Goal: Navigation & Orientation: Find specific page/section

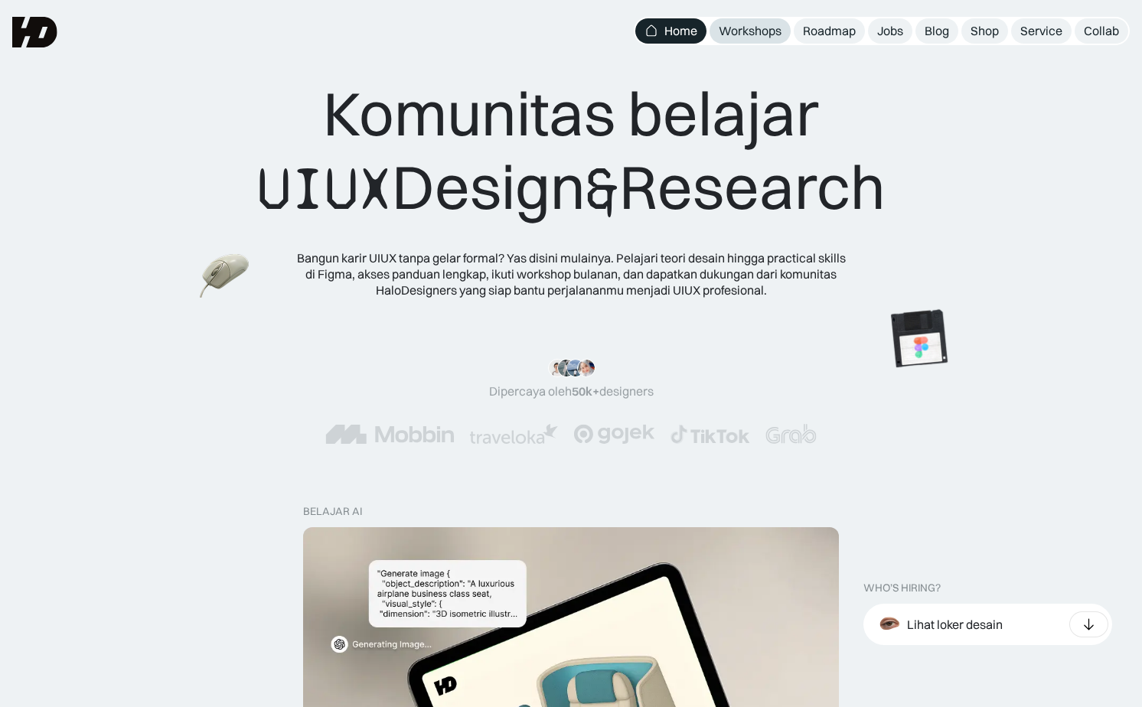
click at [767, 38] on div "Workshops" at bounding box center [750, 31] width 63 height 16
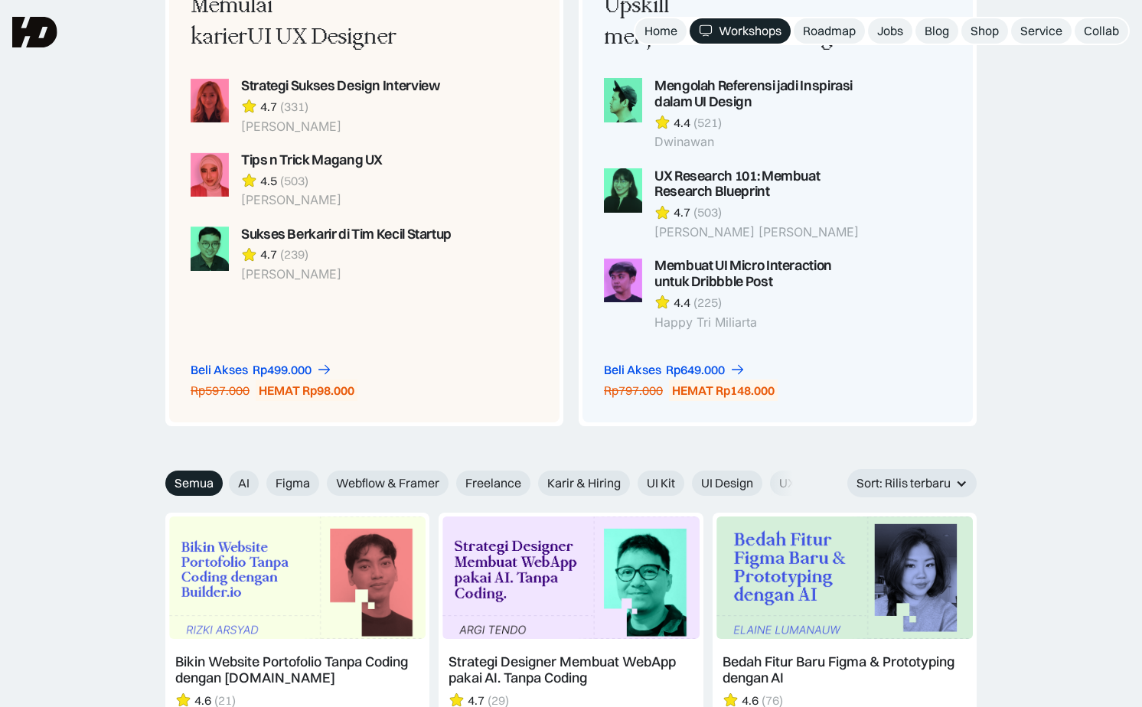
scroll to position [1326, 0]
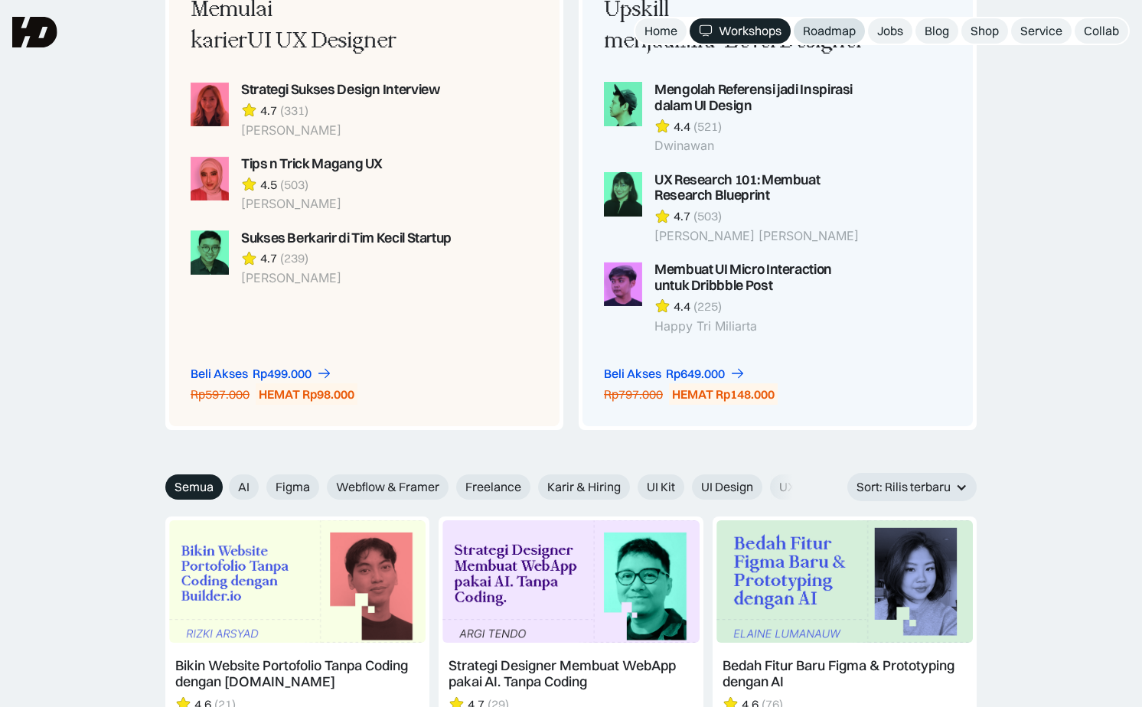
click at [806, 23] on div "Roadmap" at bounding box center [829, 31] width 53 height 16
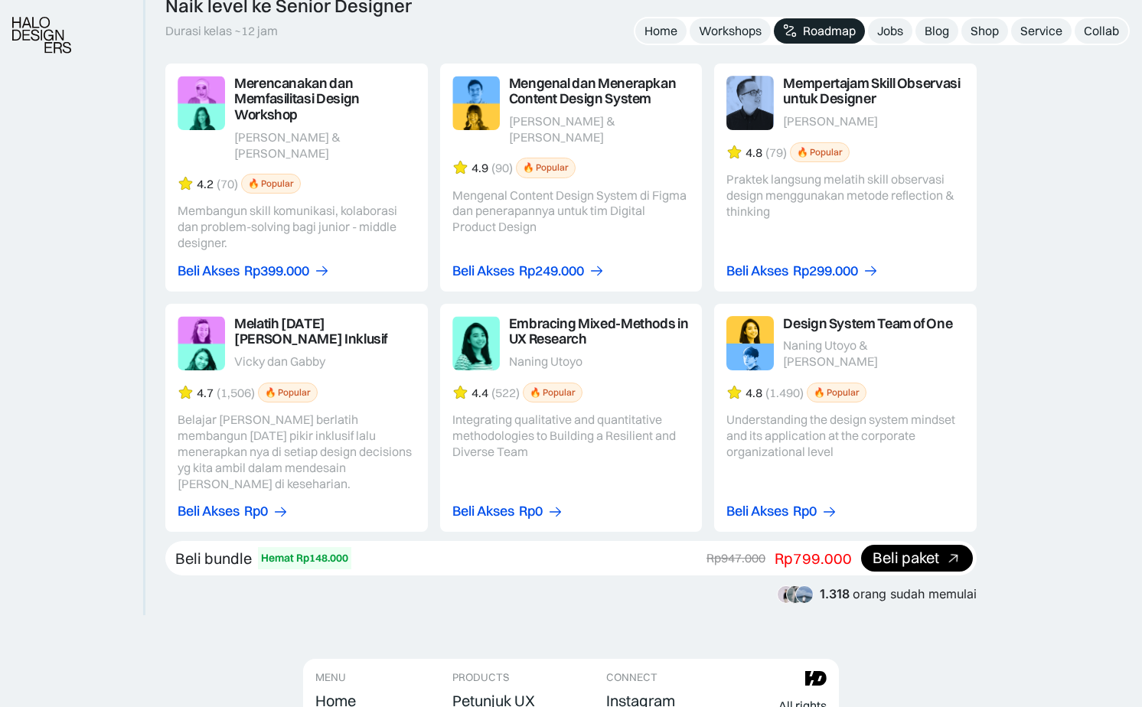
scroll to position [2583, 0]
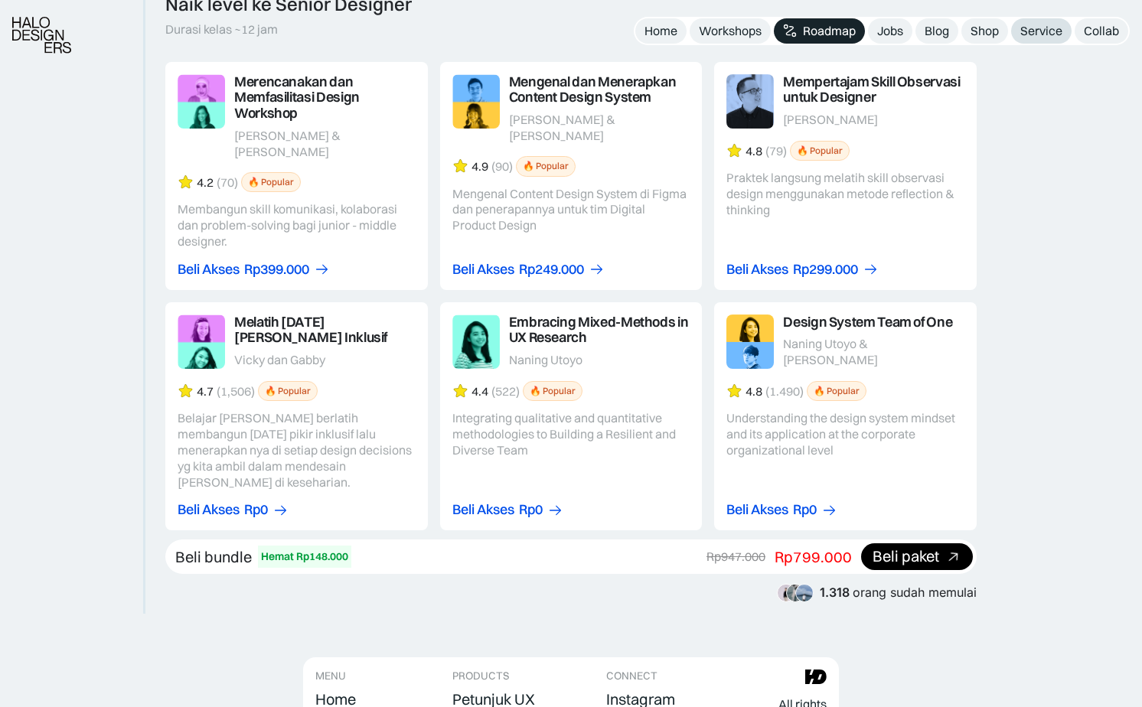
click at [1030, 36] on div "Service" at bounding box center [1041, 31] width 42 height 16
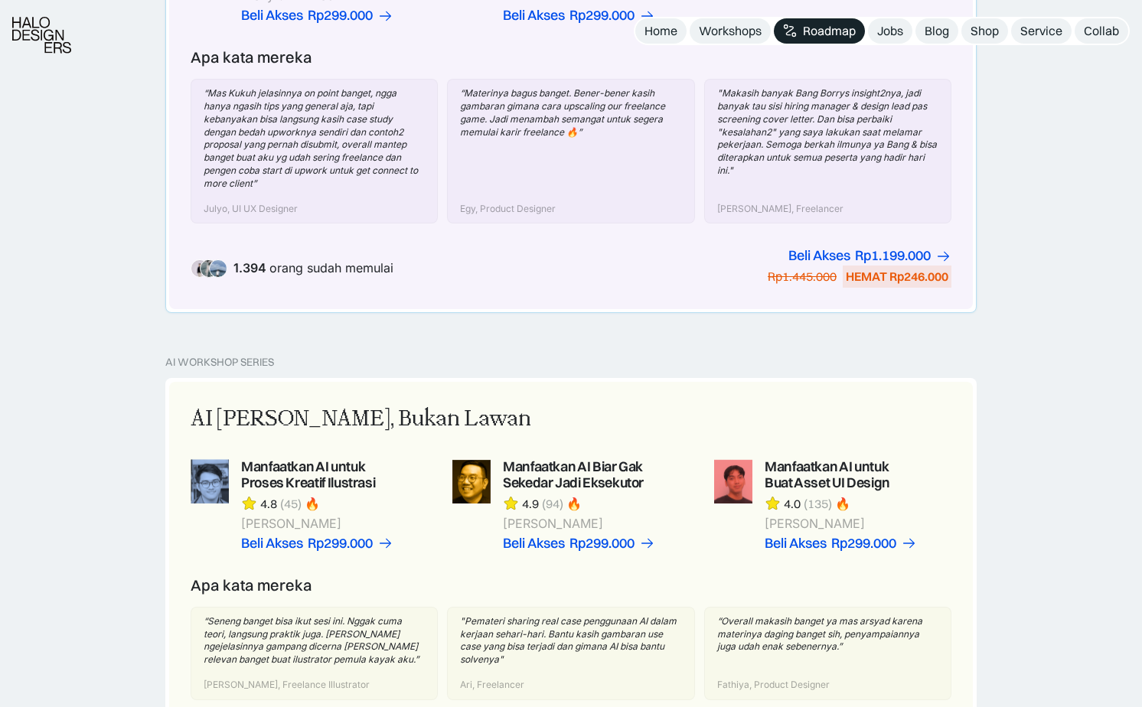
scroll to position [791, 0]
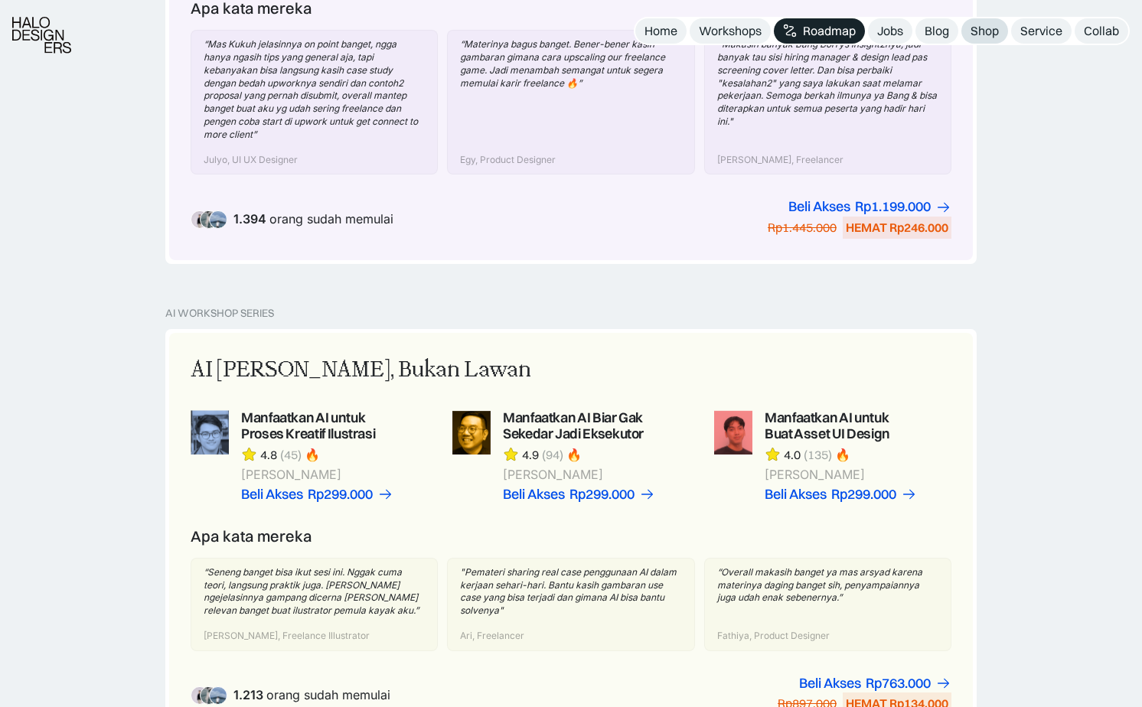
click at [975, 33] on div "Shop" at bounding box center [985, 31] width 28 height 16
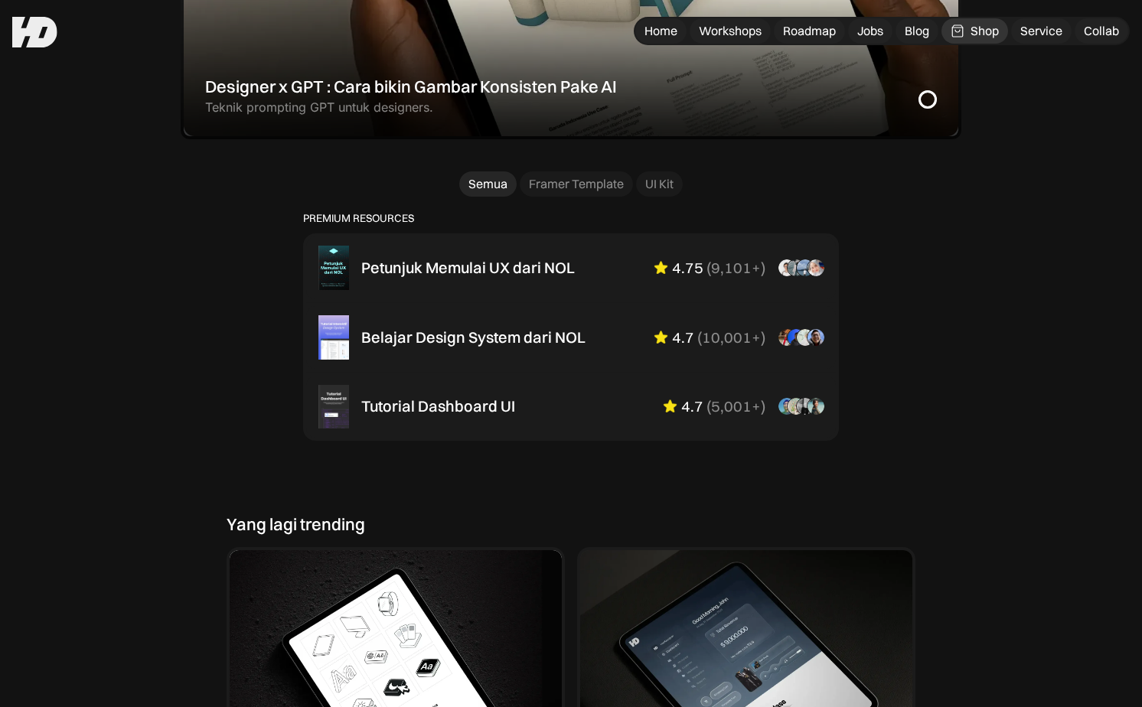
scroll to position [919, 0]
click at [582, 189] on div "Framer Template" at bounding box center [576, 185] width 95 height 16
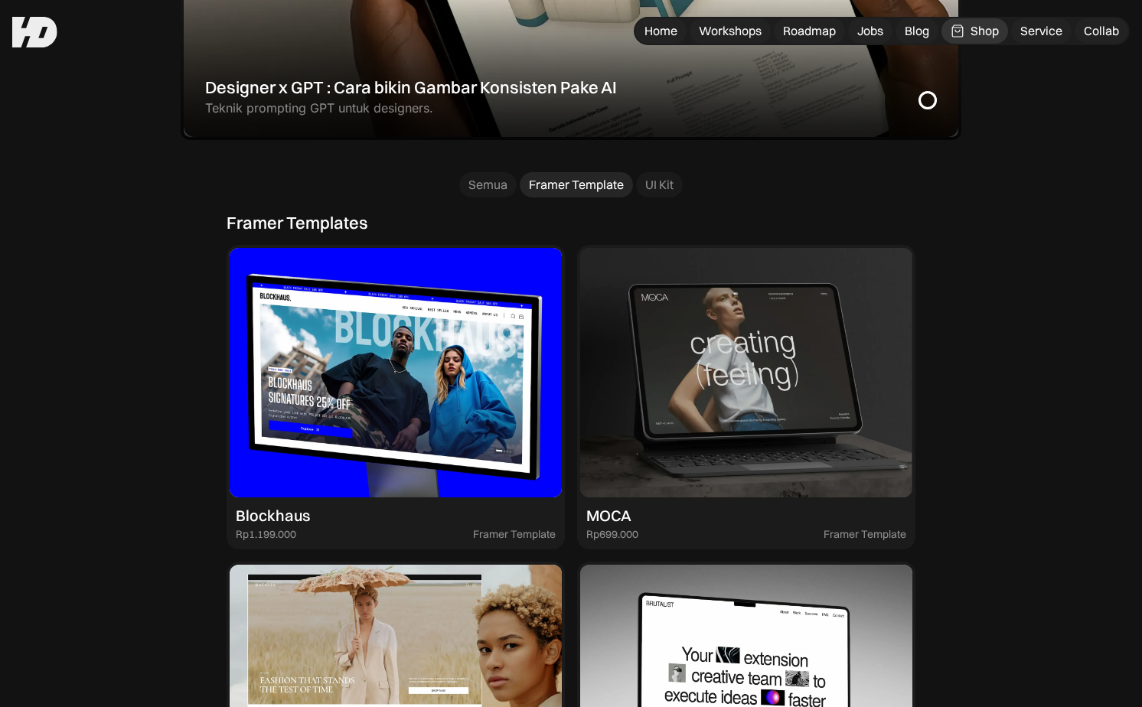
click at [517, 186] on div "Semua Framer Template UI Kit" at bounding box center [571, 184] width 224 height 25
click at [509, 186] on link "Semua" at bounding box center [487, 184] width 57 height 25
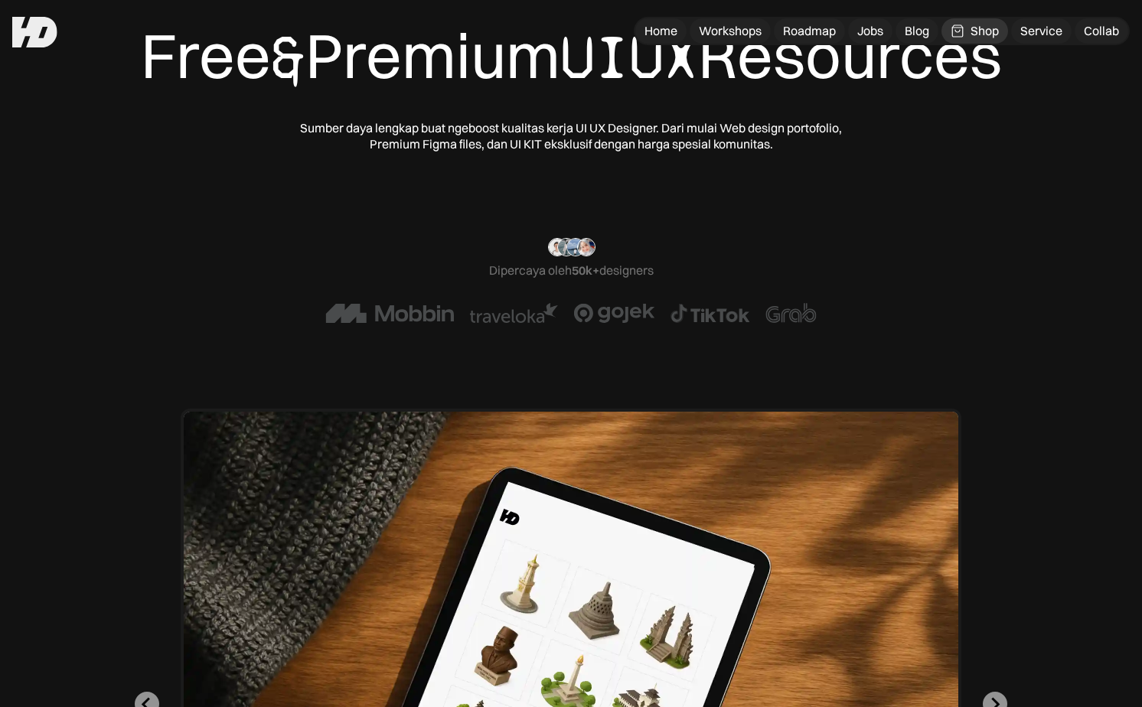
scroll to position [0, 0]
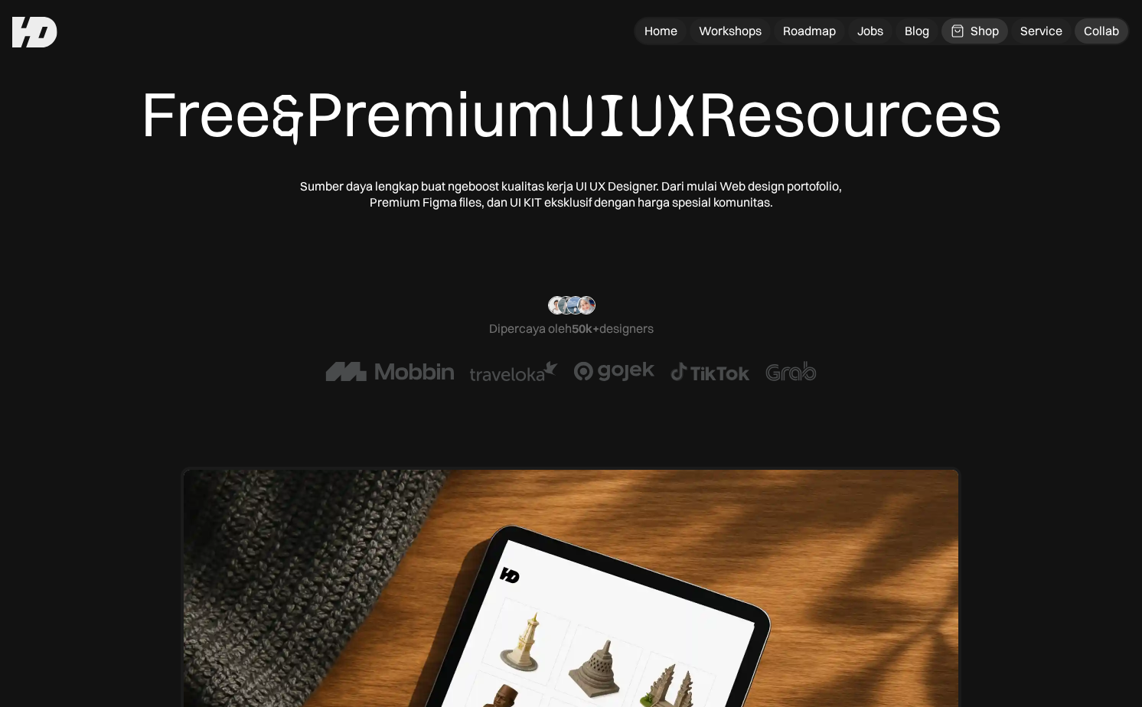
click at [1106, 38] on div "Collab" at bounding box center [1101, 31] width 35 height 16
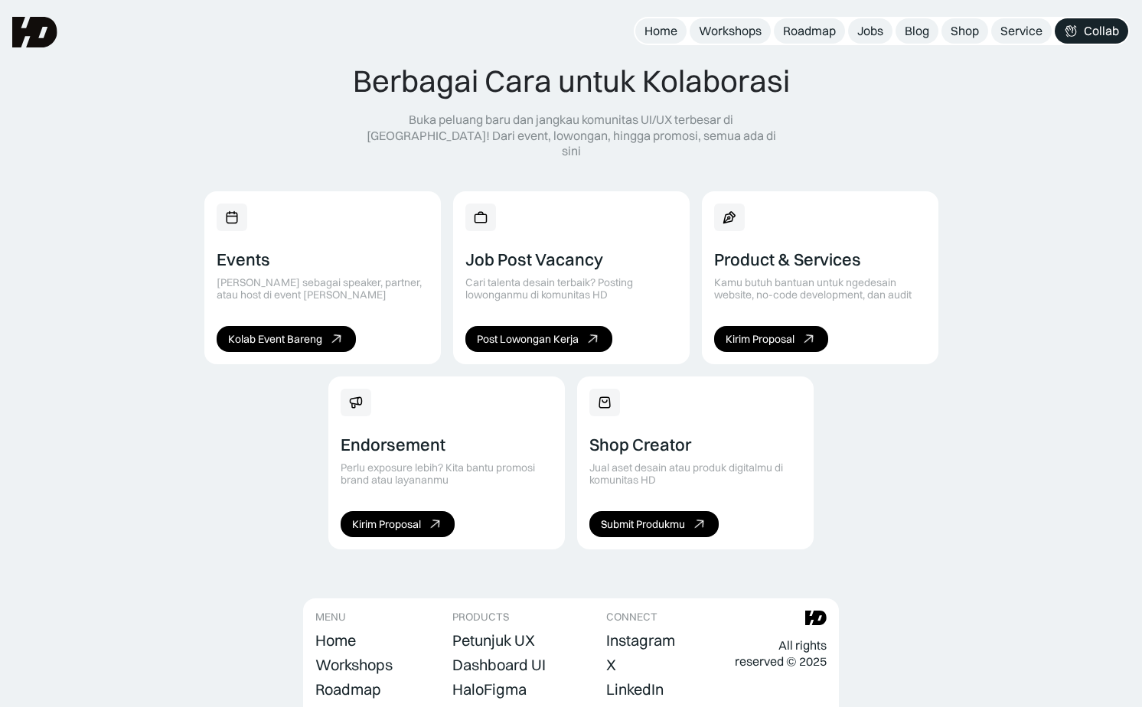
scroll to position [875, 0]
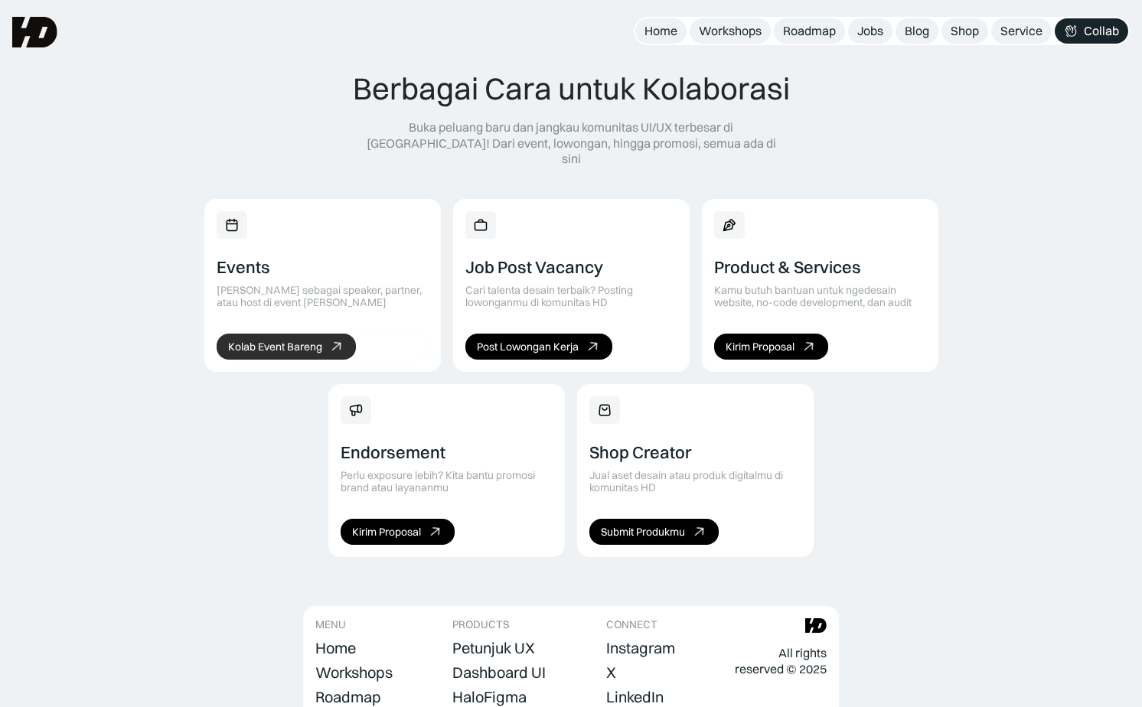
click at [286, 341] on div "Kolab Event Bareng" at bounding box center [275, 347] width 94 height 13
